Goal: Task Accomplishment & Management: Manage account settings

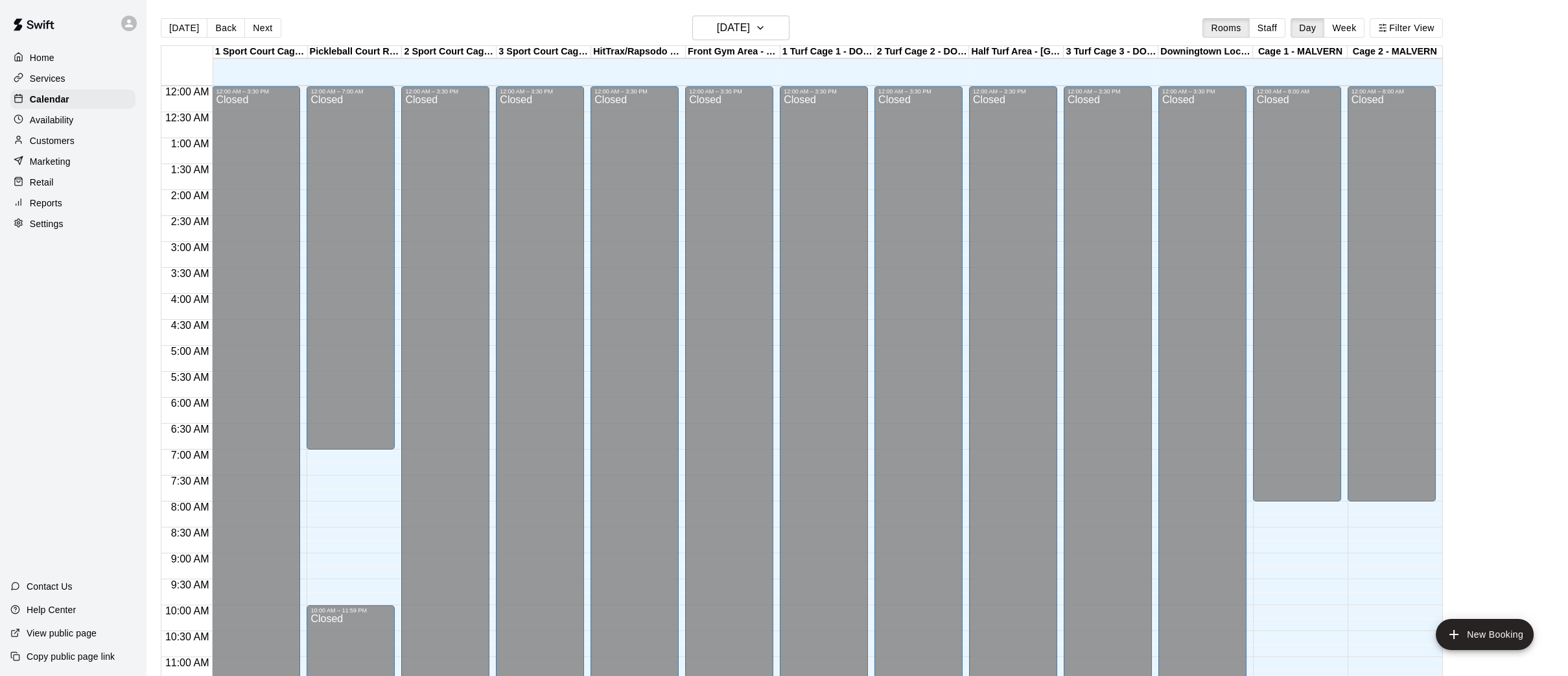
scroll to position [600, 0]
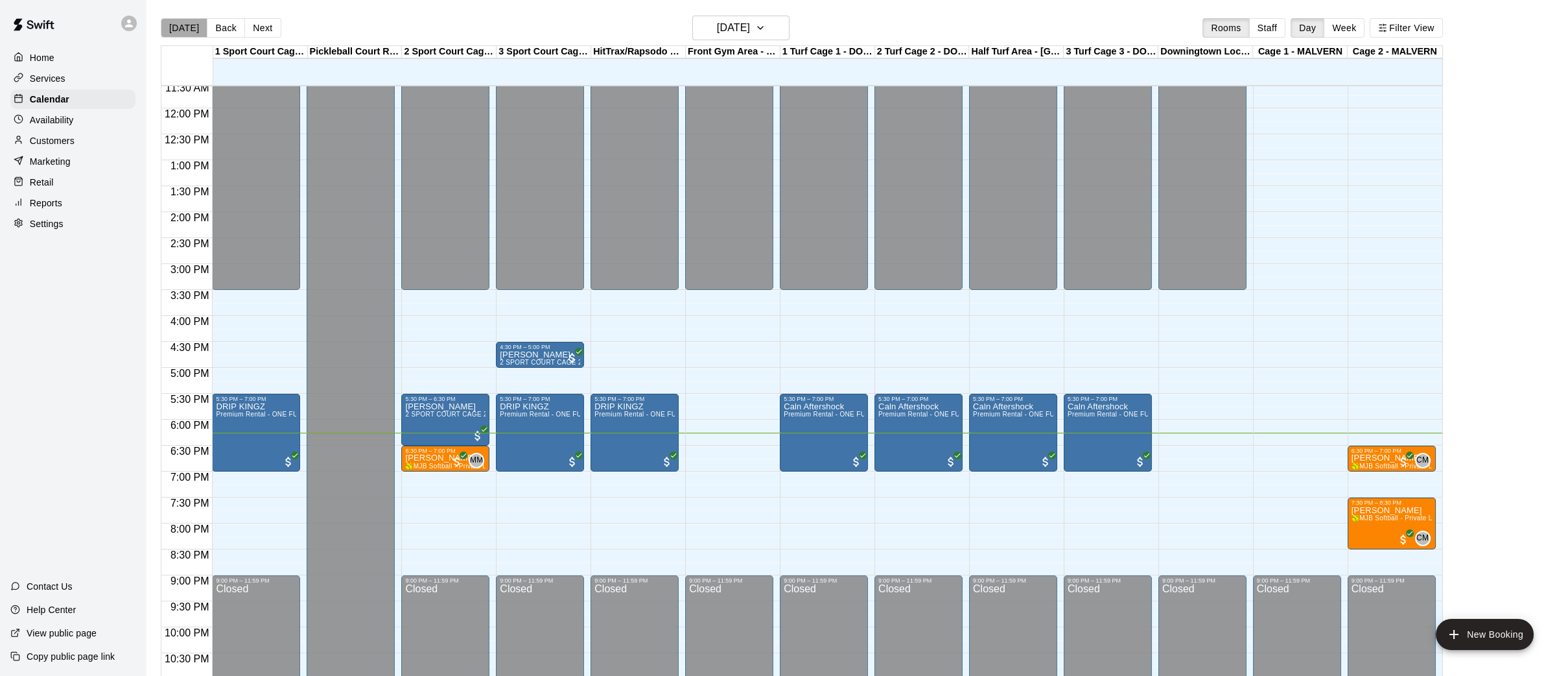
click at [191, 23] on button "[DATE]" at bounding box center [184, 28] width 47 height 20
click at [260, 22] on button "Next" at bounding box center [263, 28] width 36 height 20
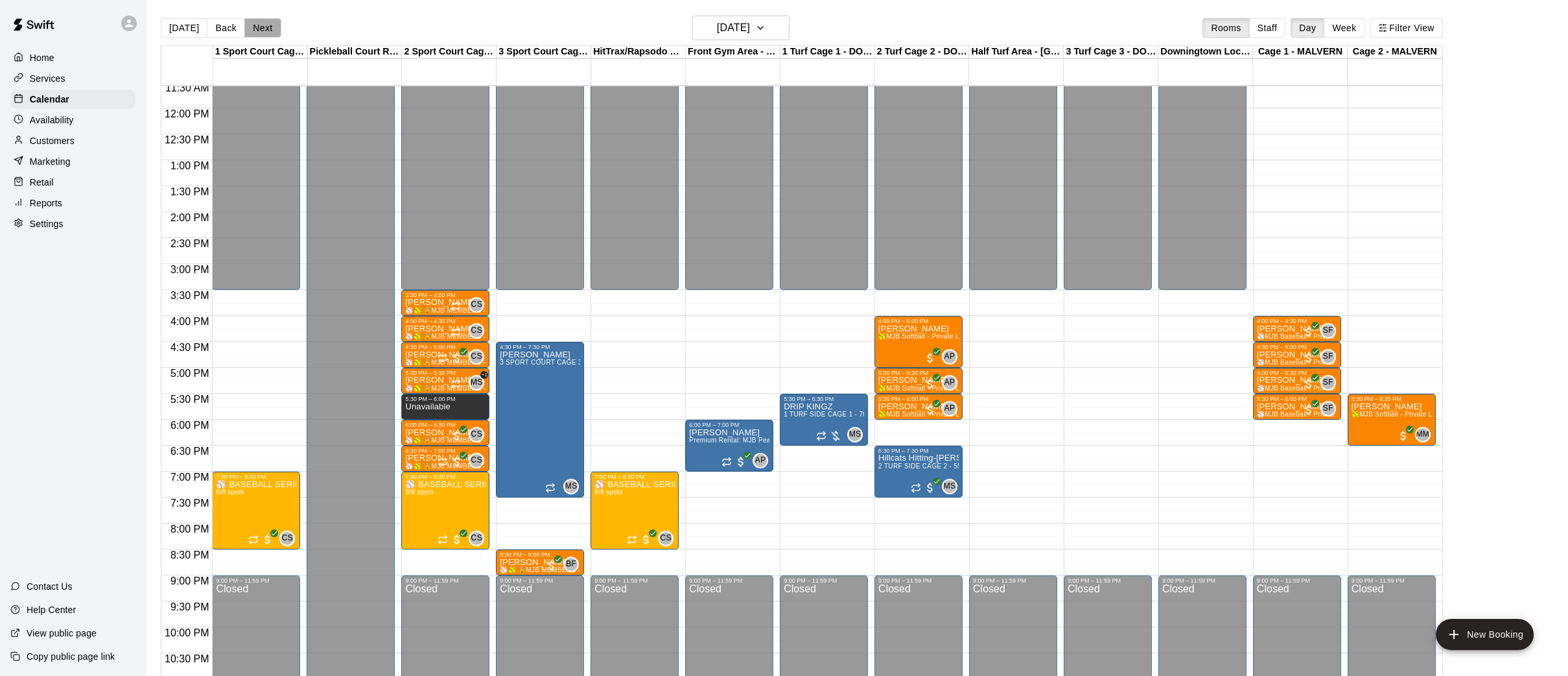
click at [260, 22] on button "Next" at bounding box center [263, 28] width 36 height 20
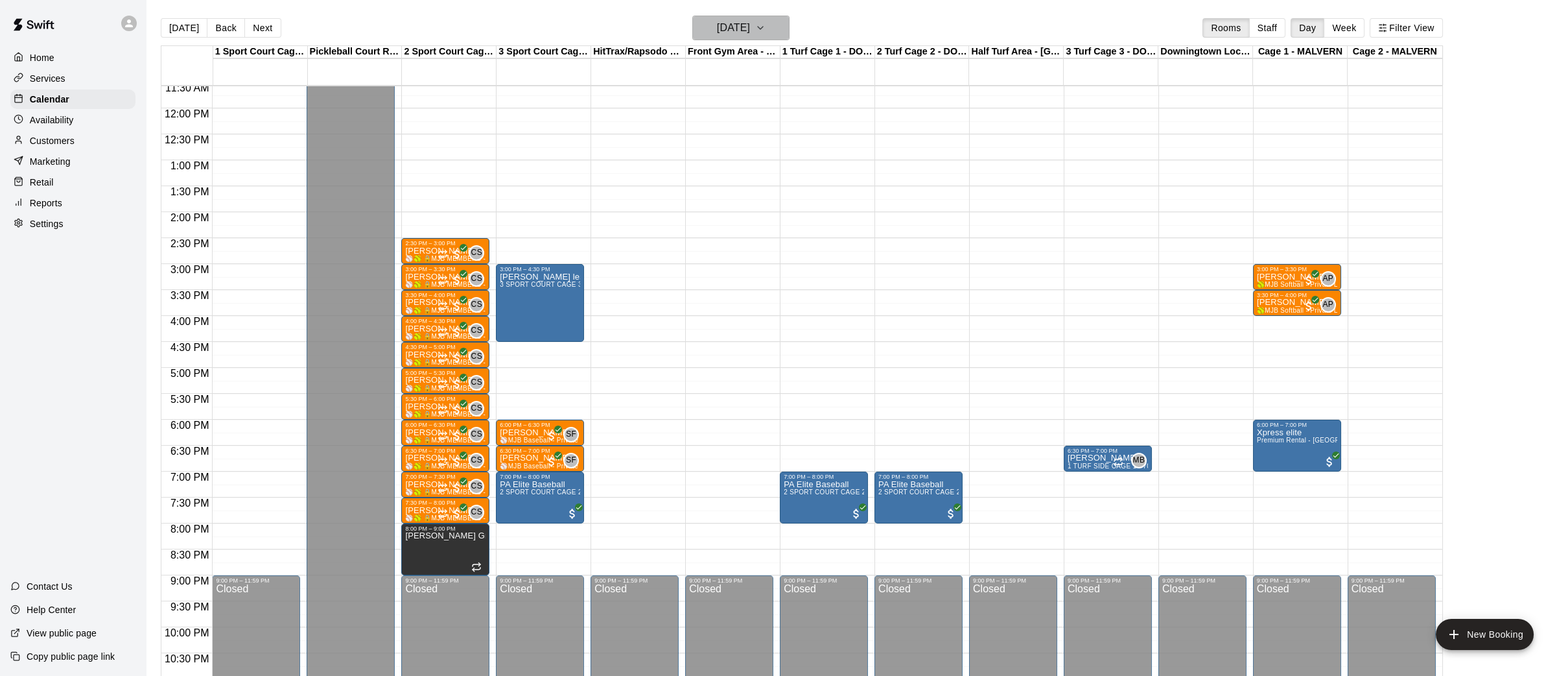
click at [766, 23] on icon "button" at bounding box center [761, 28] width 11 height 16
click at [829, 60] on icon "Next month" at bounding box center [823, 60] width 16 height 16
click at [73, 229] on div at bounding box center [784, 338] width 1568 height 676
click at [60, 226] on p "Settings" at bounding box center [46, 223] width 34 height 13
select select "**"
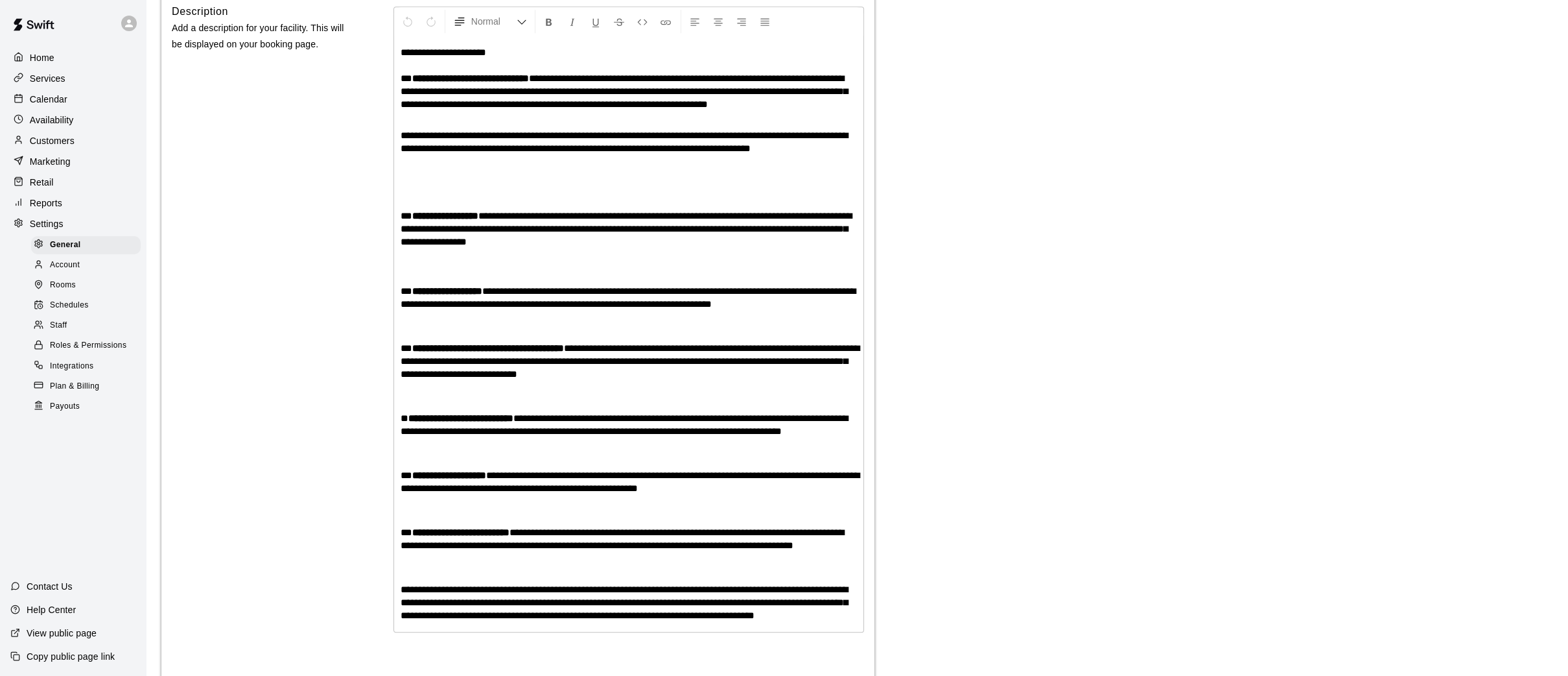
scroll to position [2970, 0]
click at [73, 403] on span "Payouts" at bounding box center [64, 407] width 30 height 13
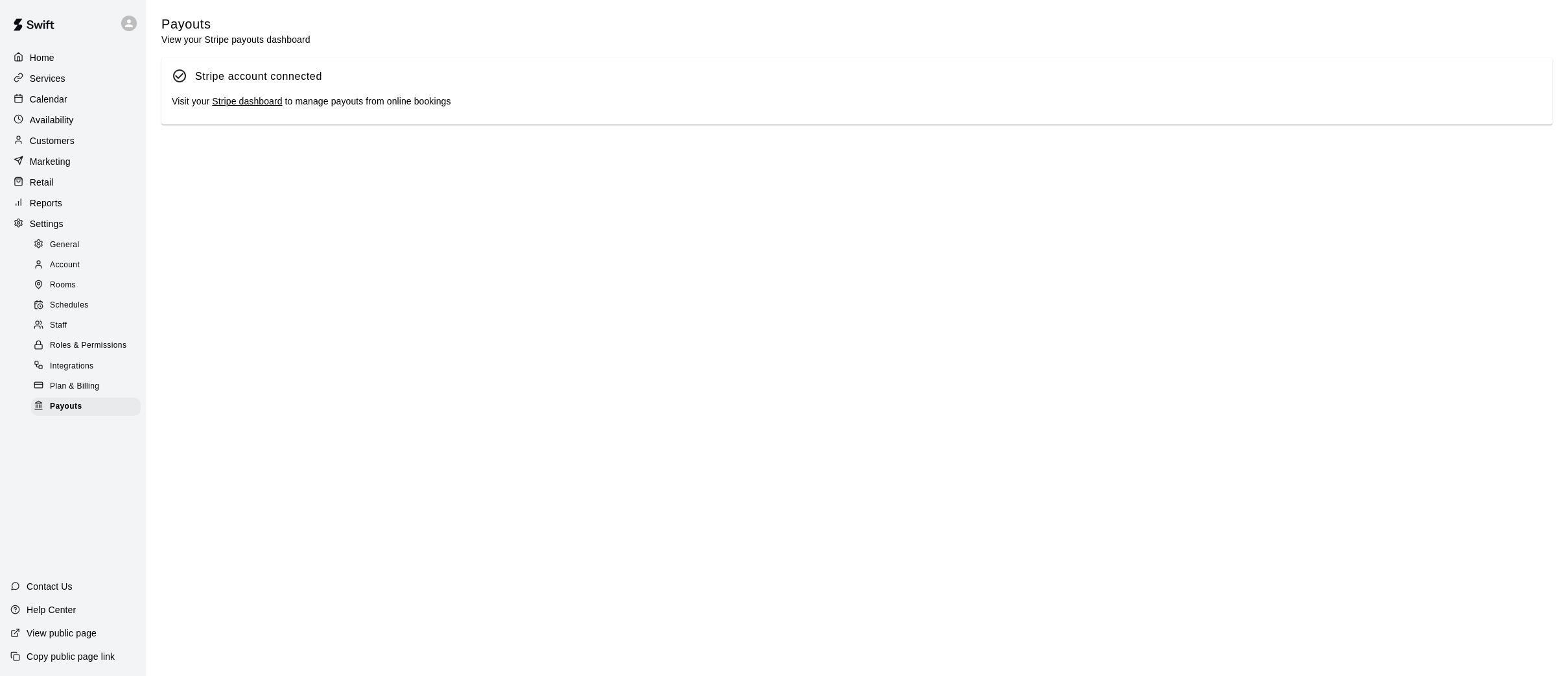
click at [230, 101] on link "Stripe dashboard" at bounding box center [247, 101] width 70 height 11
